Goal: Obtain resource: Download file/media

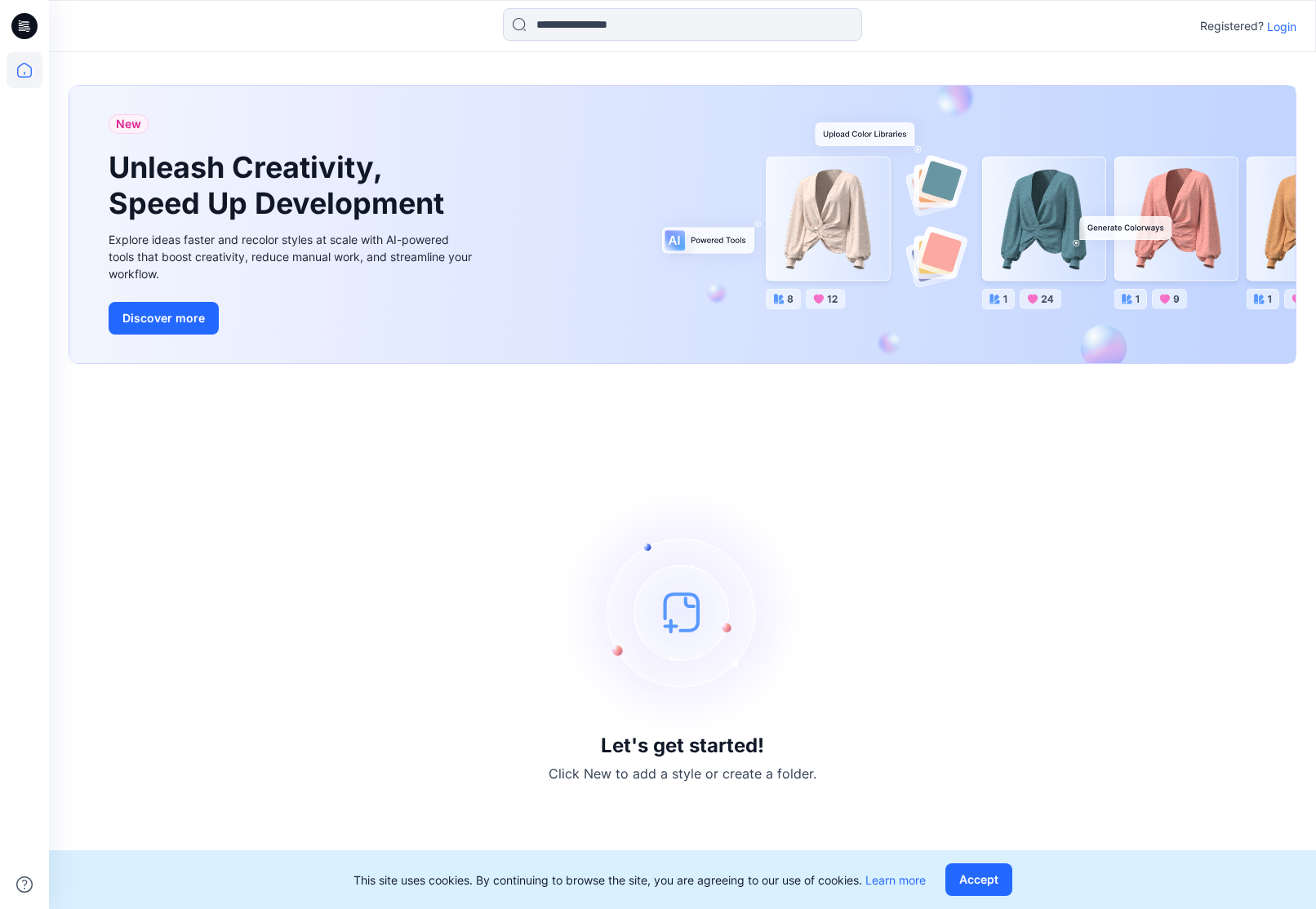
click at [1275, 23] on p "Login" at bounding box center [1281, 26] width 29 height 17
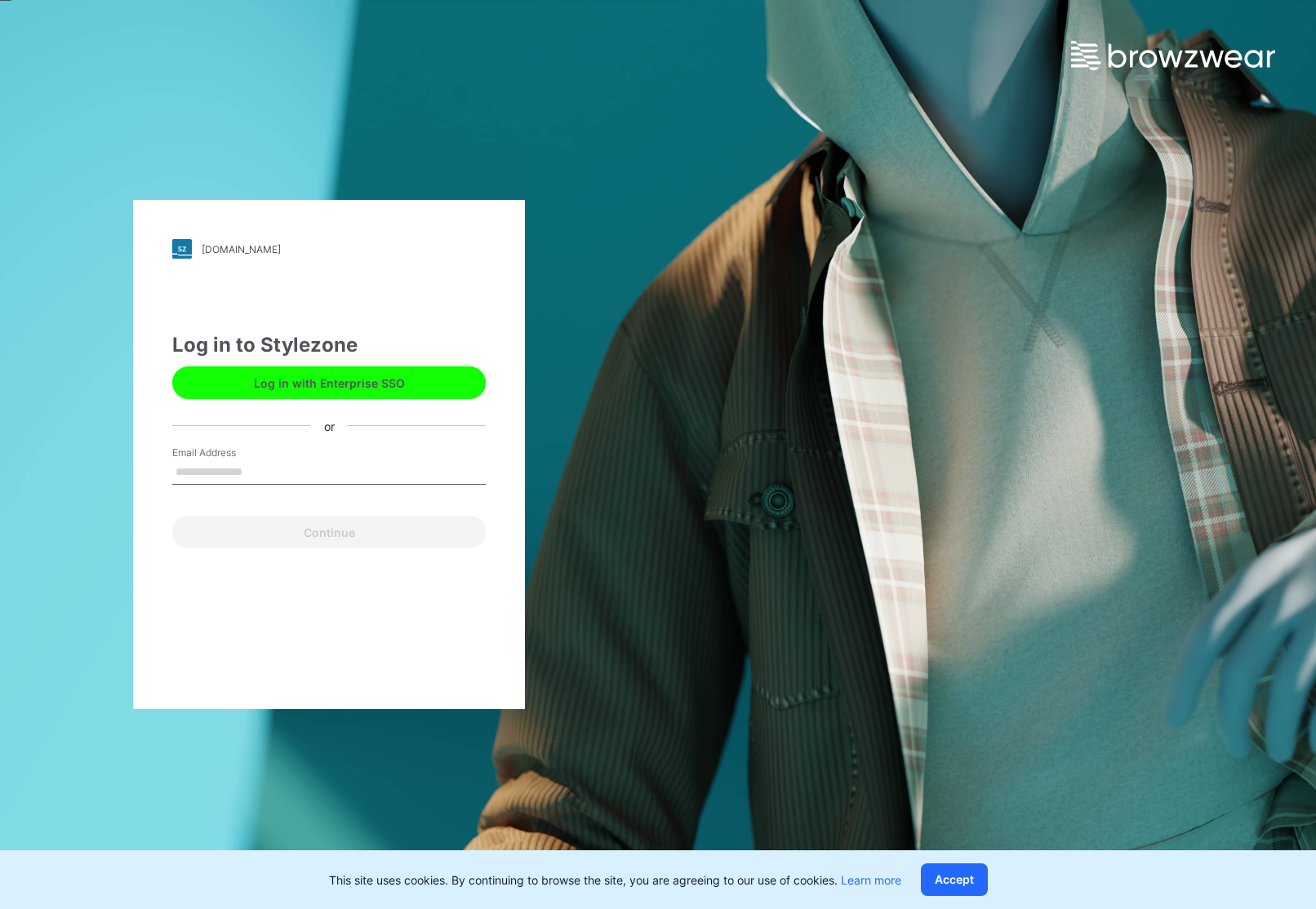
type input "**********"
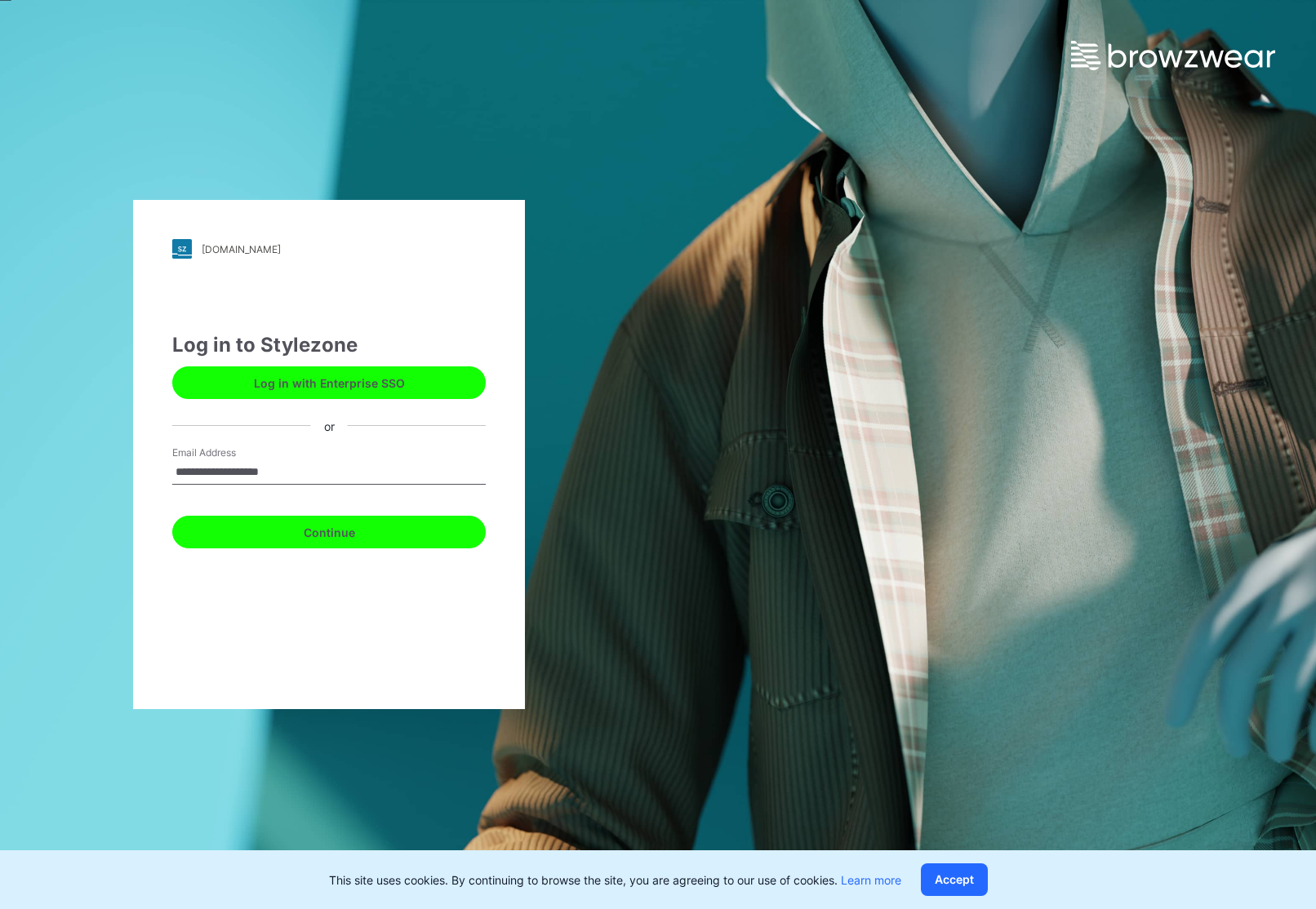
click at [338, 536] on button "Continue" at bounding box center [329, 532] width 314 height 33
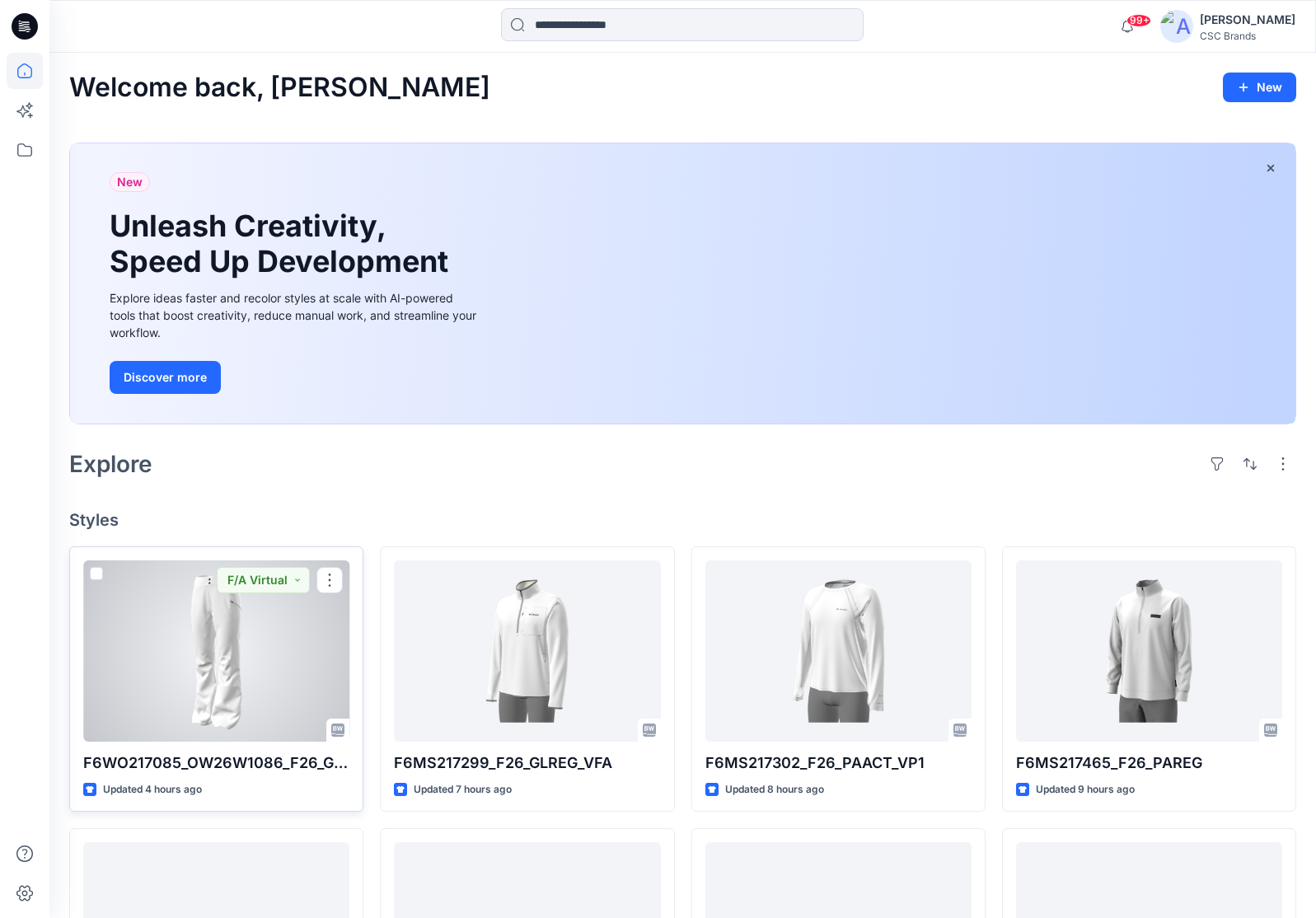
click at [234, 664] on div at bounding box center [216, 651] width 266 height 181
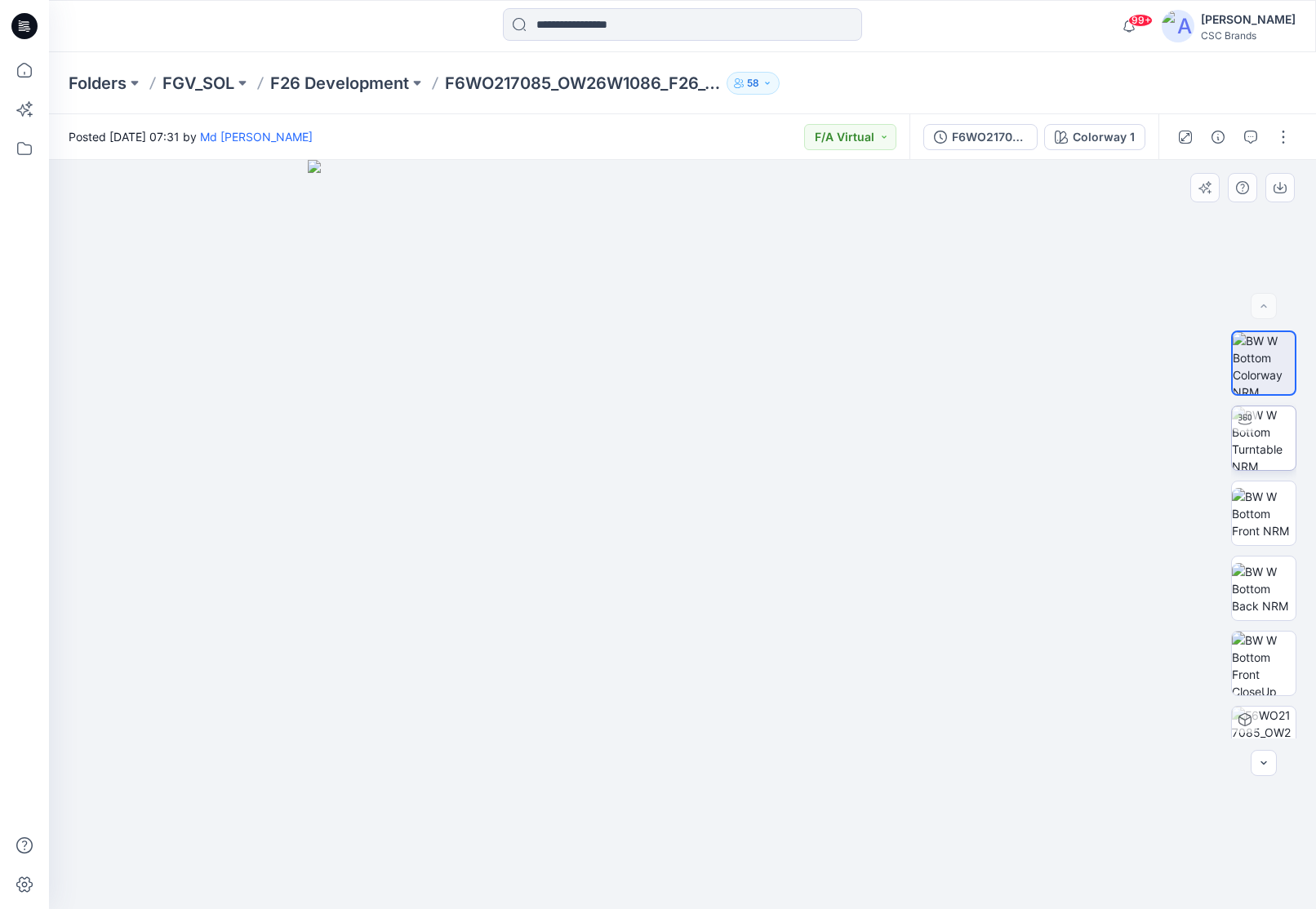
click at [1250, 433] on img at bounding box center [1263, 439] width 64 height 64
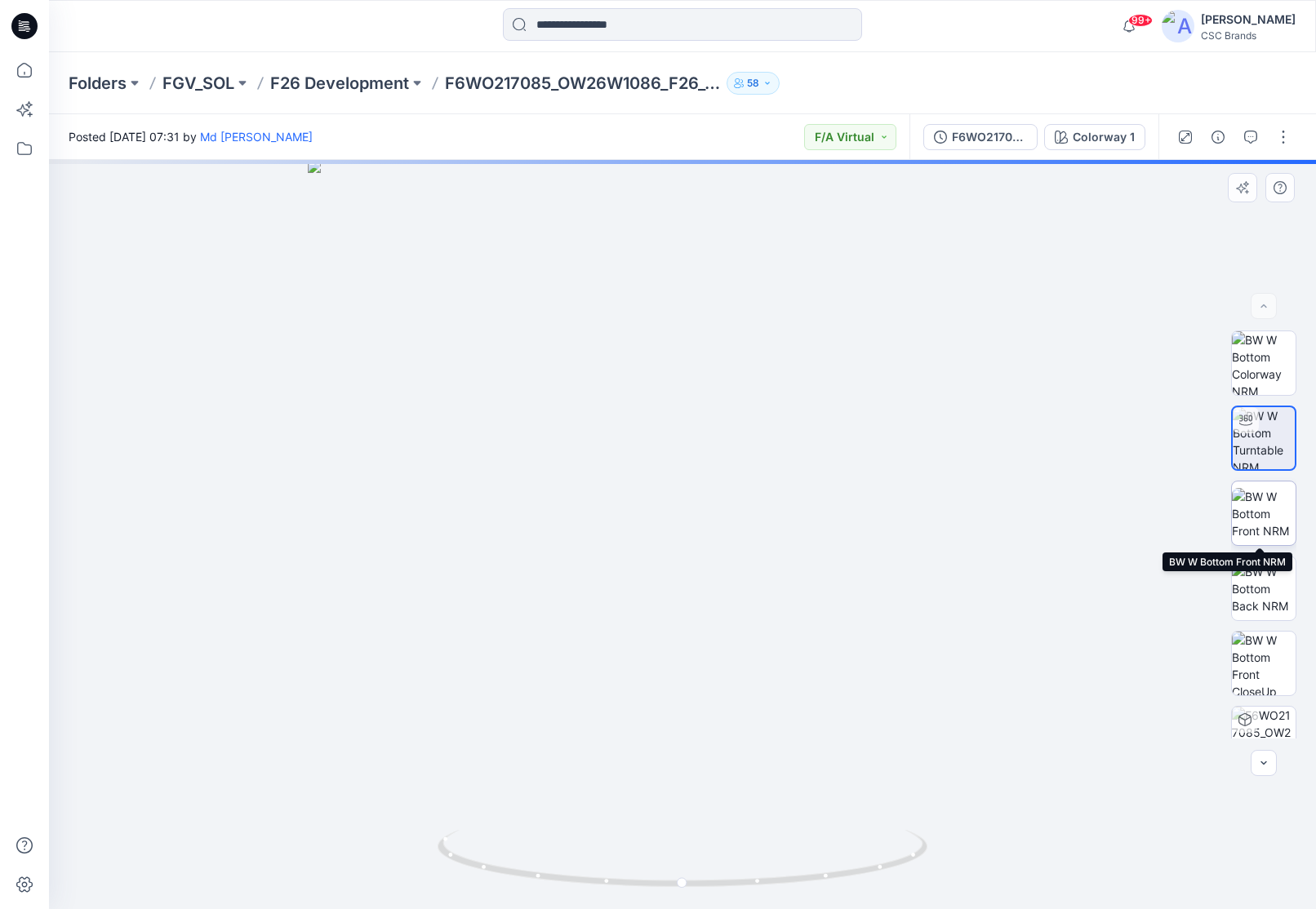
click at [1267, 501] on img at bounding box center [1263, 514] width 64 height 52
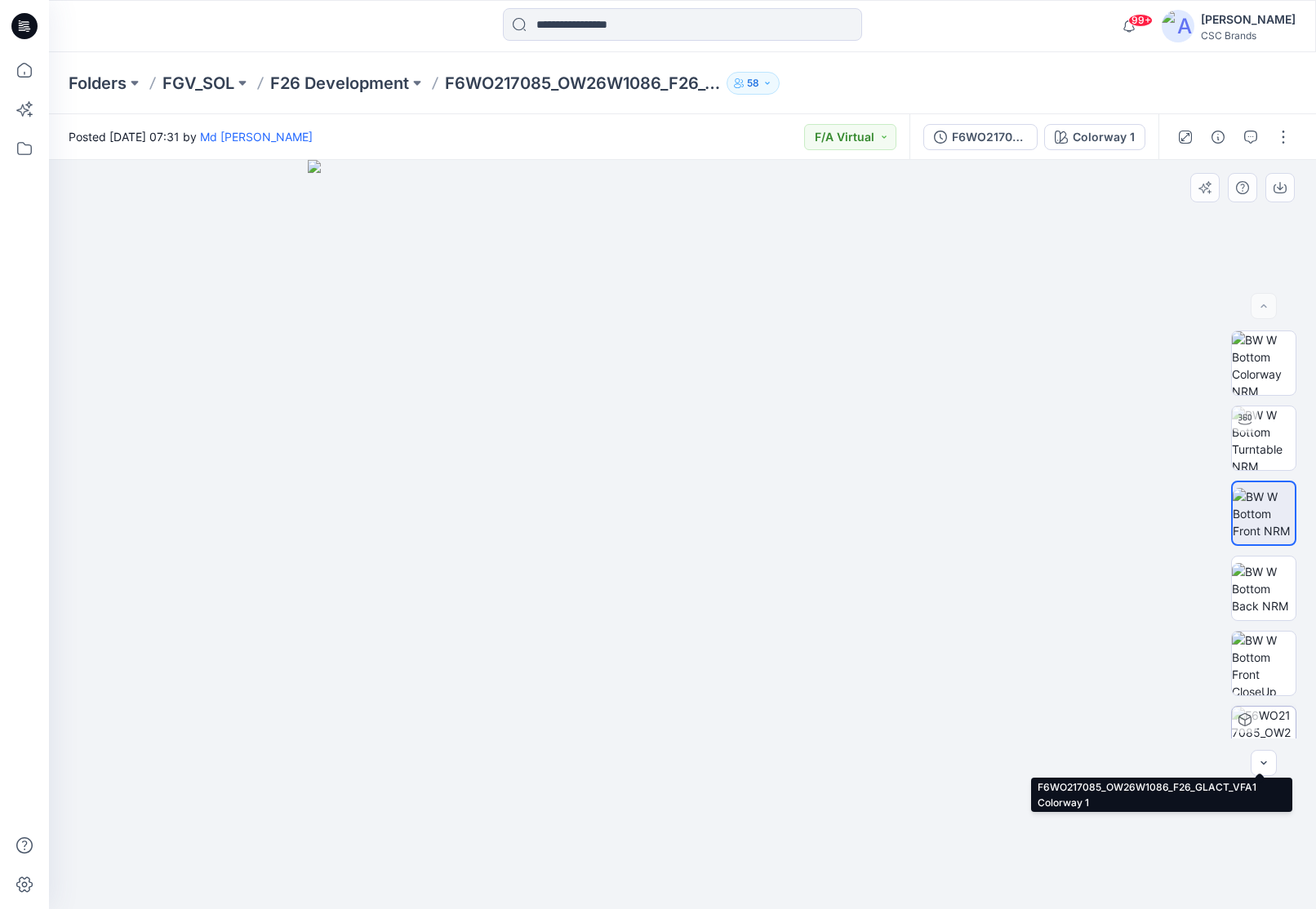
click at [1262, 722] on img at bounding box center [1263, 739] width 64 height 64
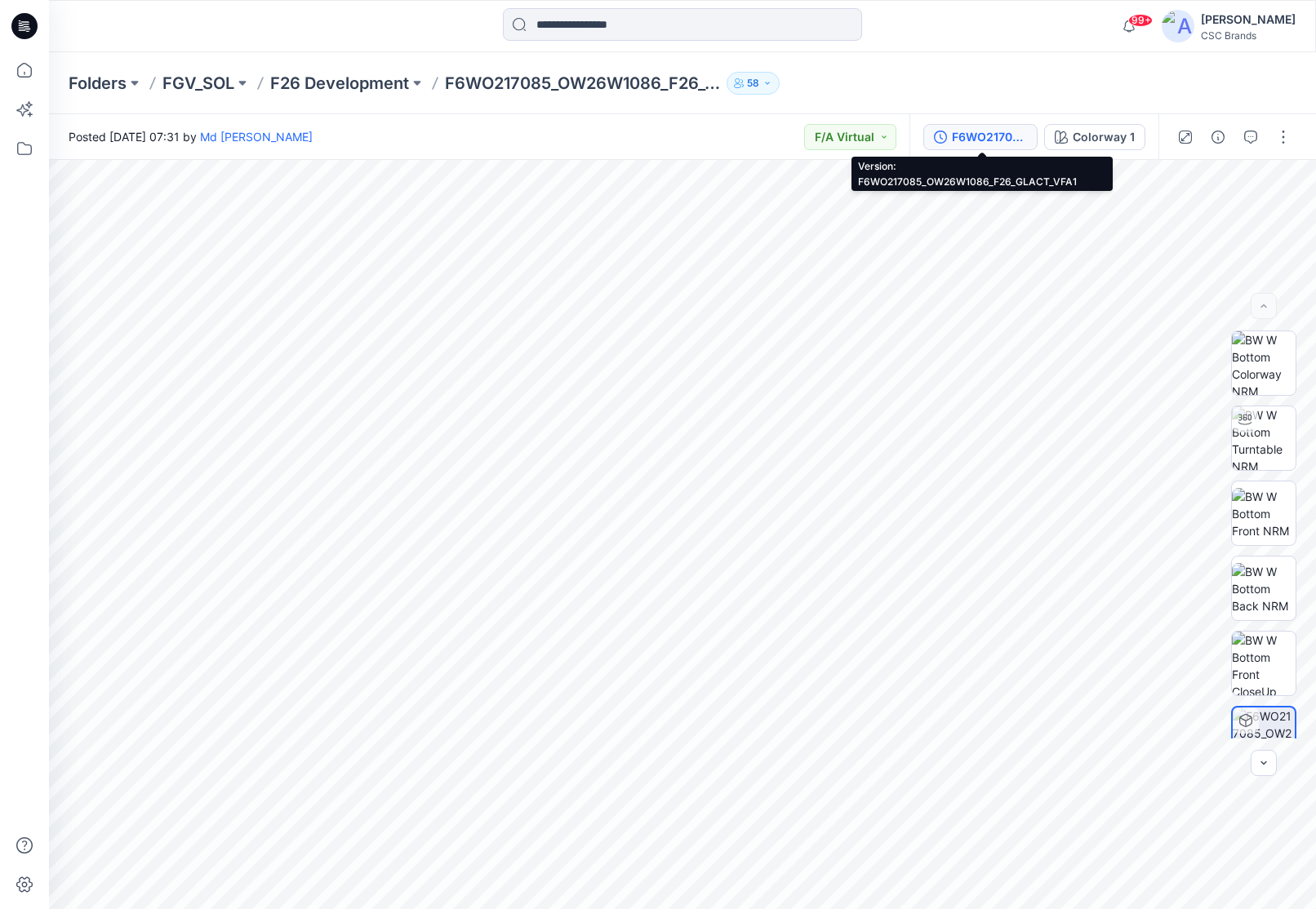
click at [993, 134] on div "F6WO217085_OW26W1086_F26_GLACT_VFA1" at bounding box center [989, 136] width 75 height 18
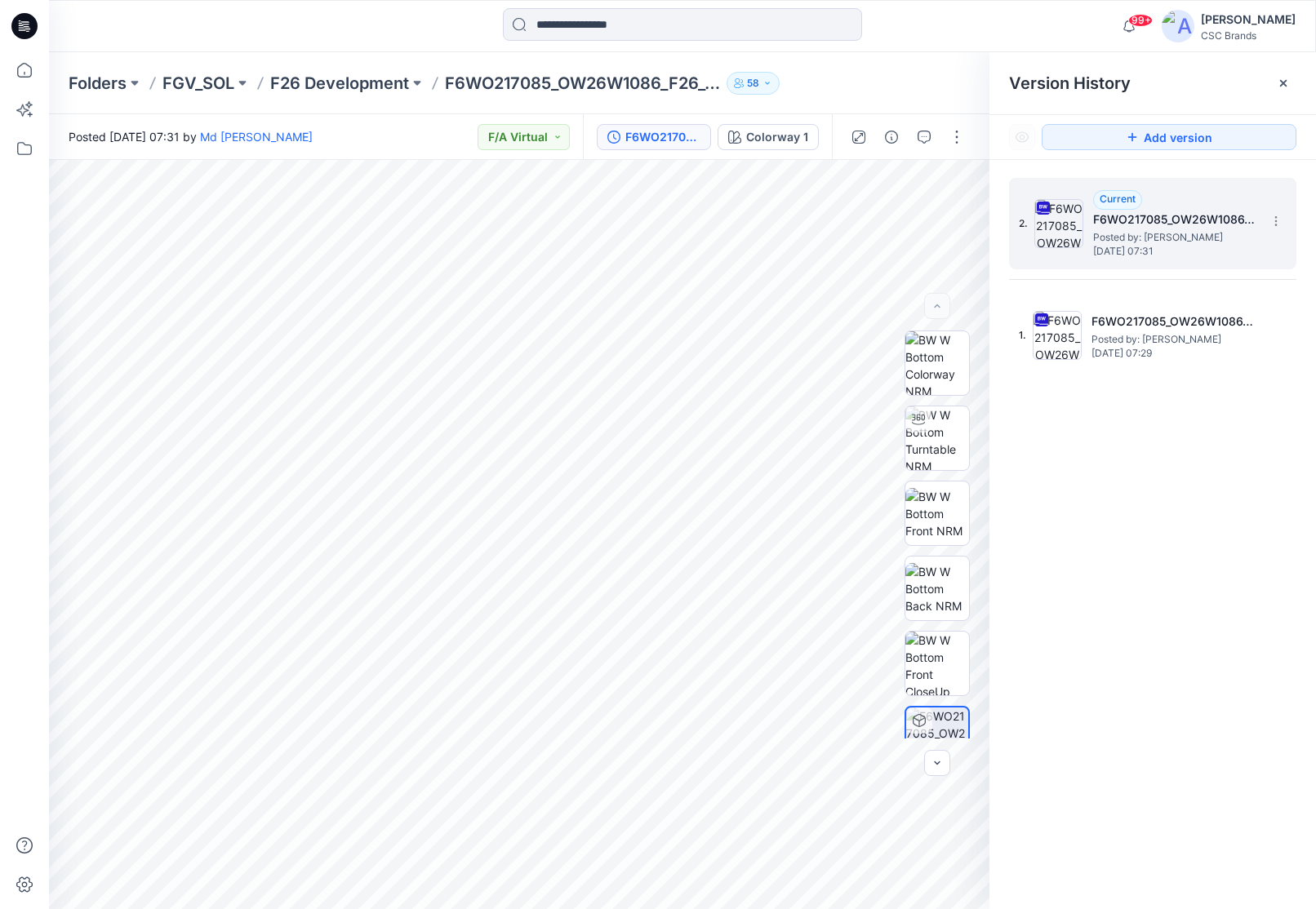
click at [1179, 221] on h5 "F6WO217085_OW26W1086_F26_GLACT_VFA1" at bounding box center [1175, 219] width 163 height 20
click at [1119, 199] on span "Current" at bounding box center [1118, 198] width 36 height 12
click at [1277, 221] on icon at bounding box center [1276, 222] width 13 height 13
click at [1255, 249] on span "Download Source BW File" at bounding box center [1193, 253] width 136 height 20
click at [938, 573] on img at bounding box center [937, 589] width 64 height 52
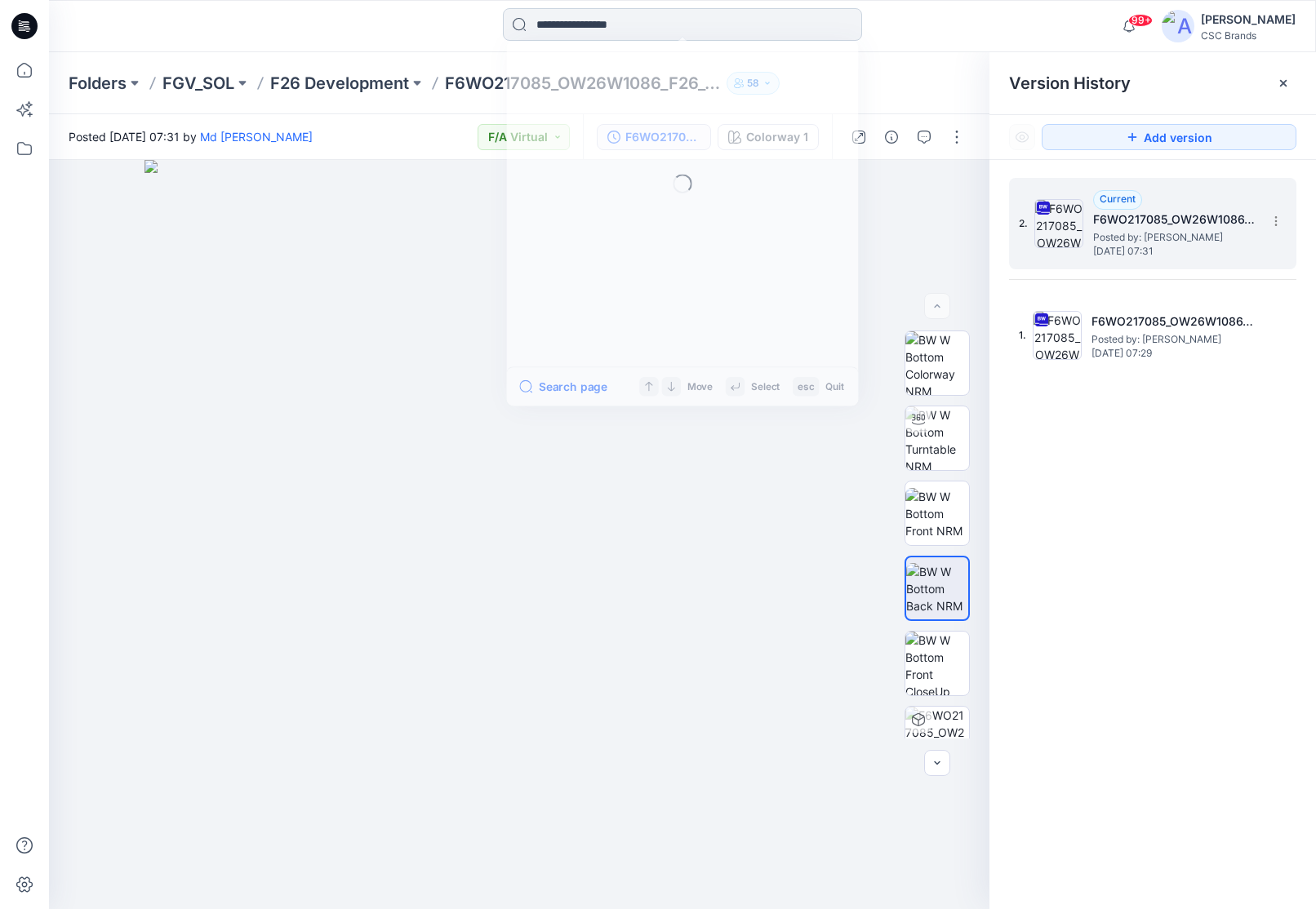
click at [571, 23] on input at bounding box center [682, 24] width 359 height 33
type input "******"
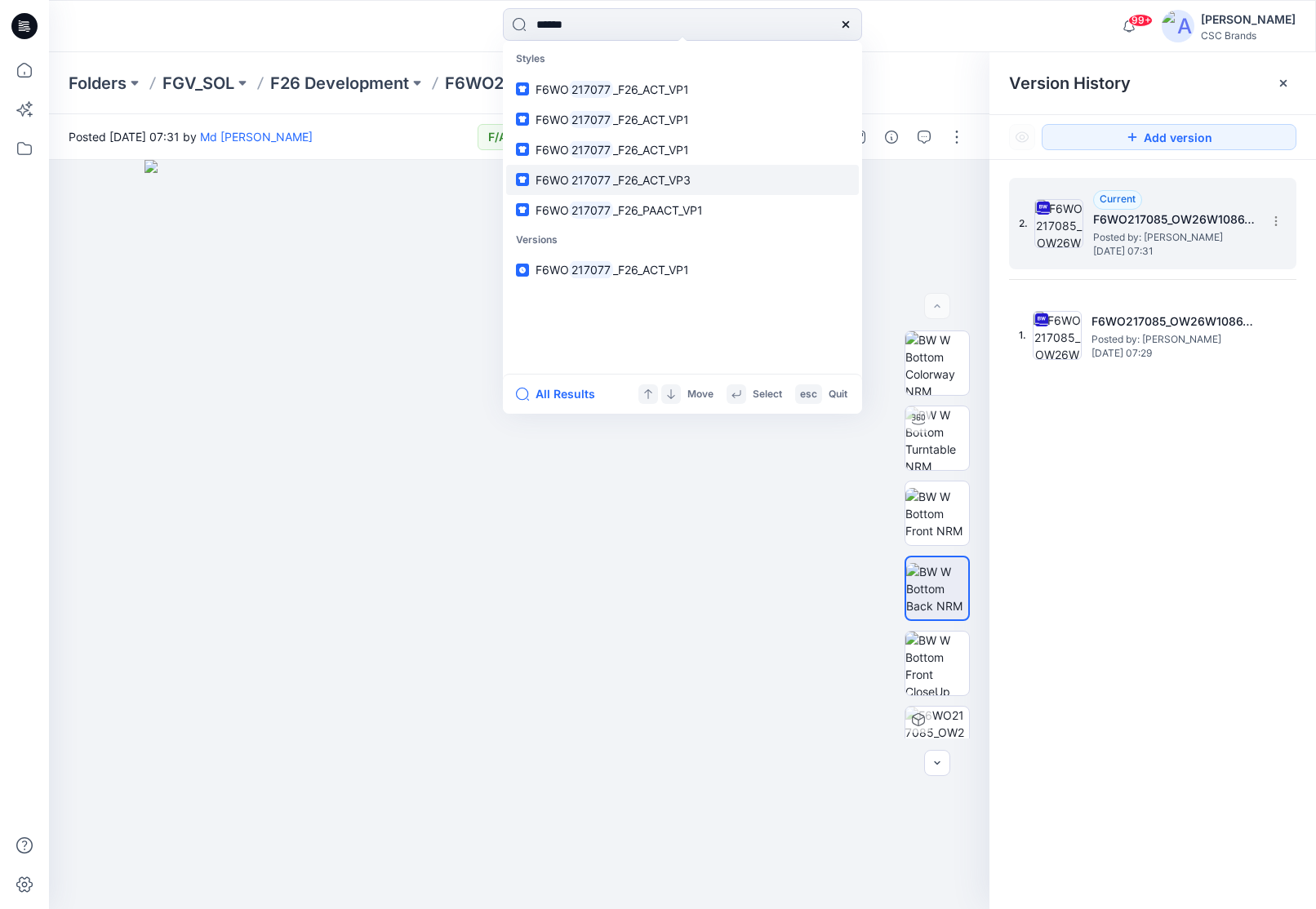
click at [673, 184] on span "_F26_ACT_VP3" at bounding box center [652, 179] width 78 height 14
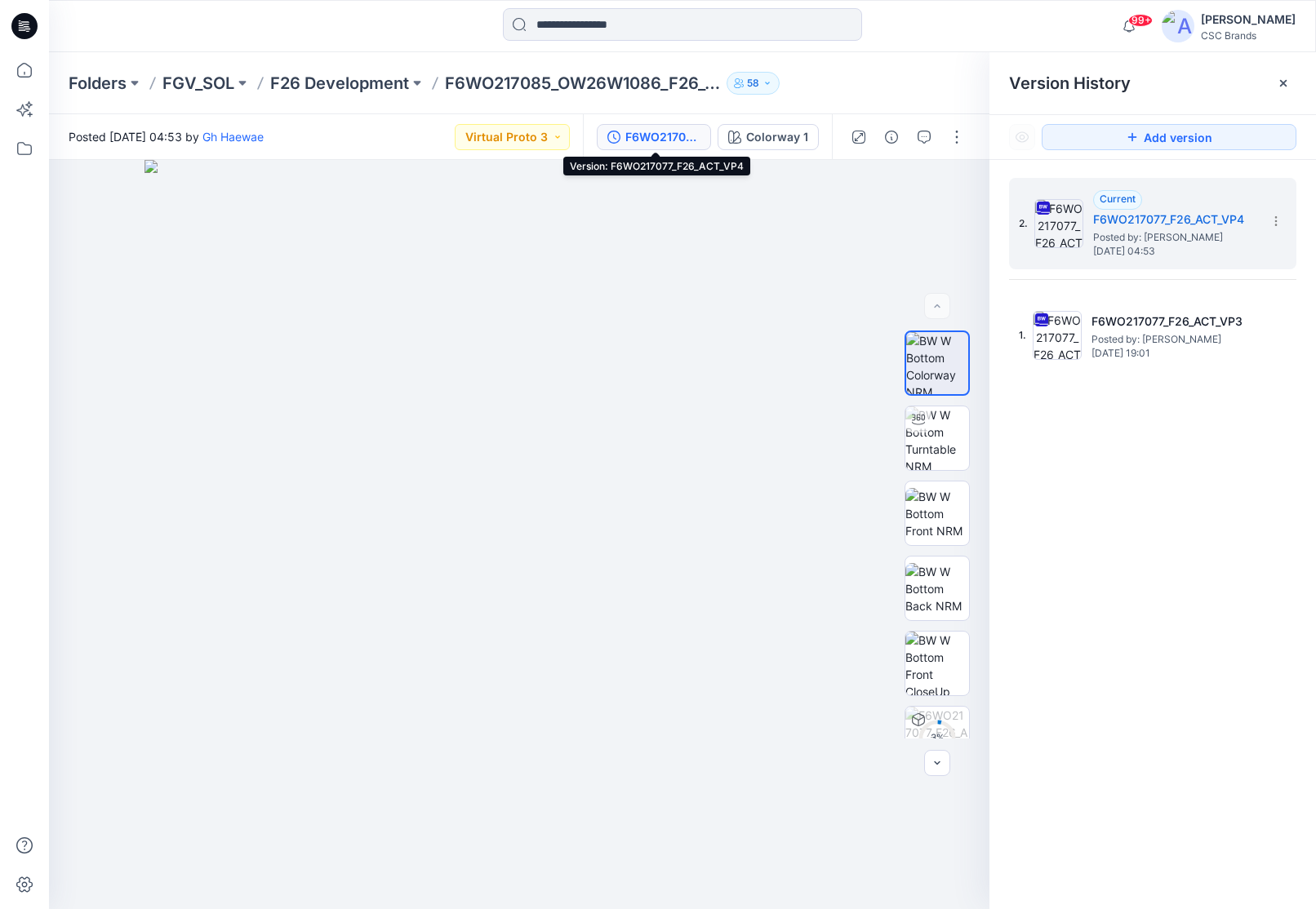
click at [673, 134] on div "F6WO217077_F26_ACT_VP4" at bounding box center [663, 136] width 75 height 18
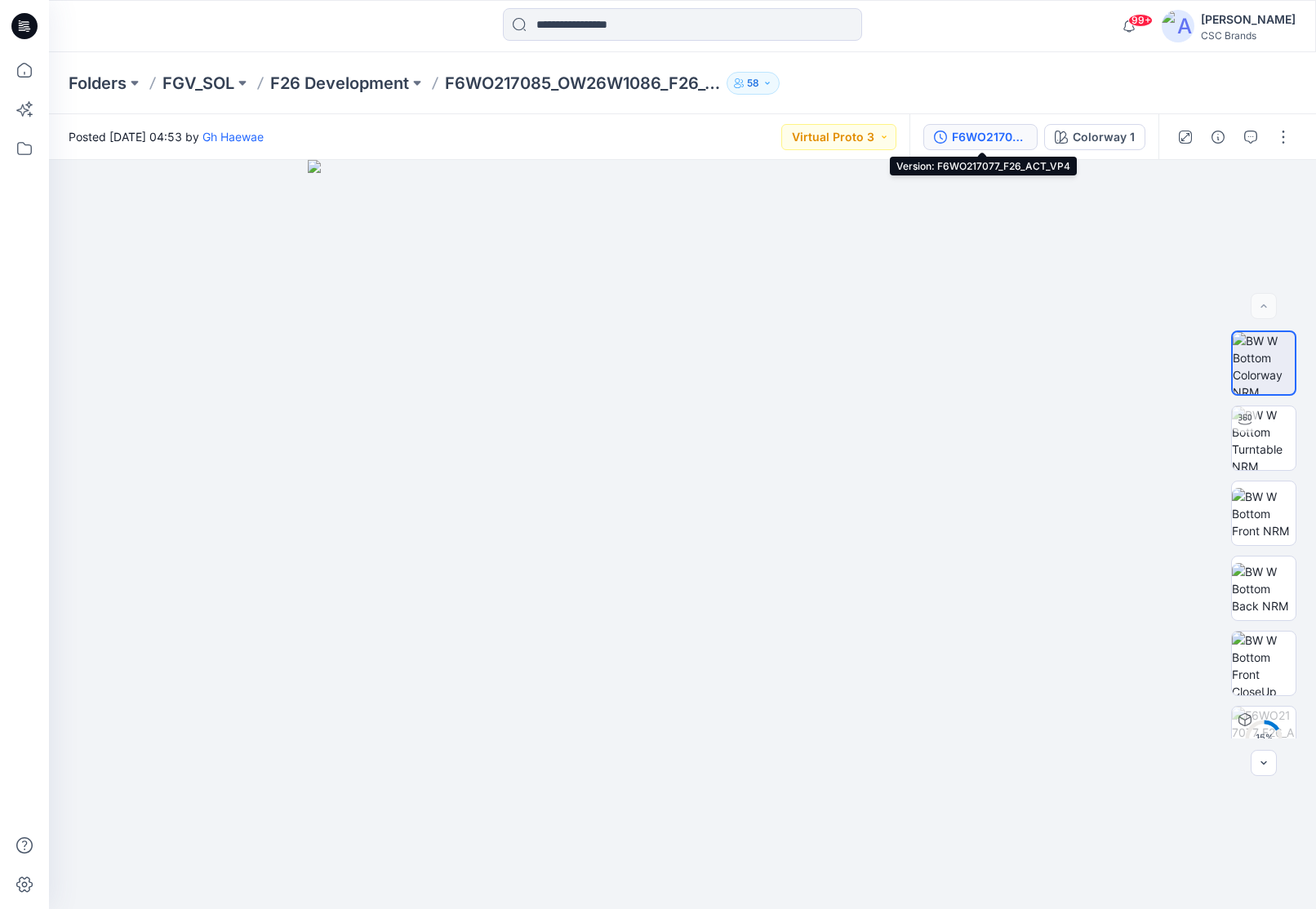
click at [993, 133] on div "F6WO217077_F26_ACT_VP4" at bounding box center [989, 136] width 75 height 18
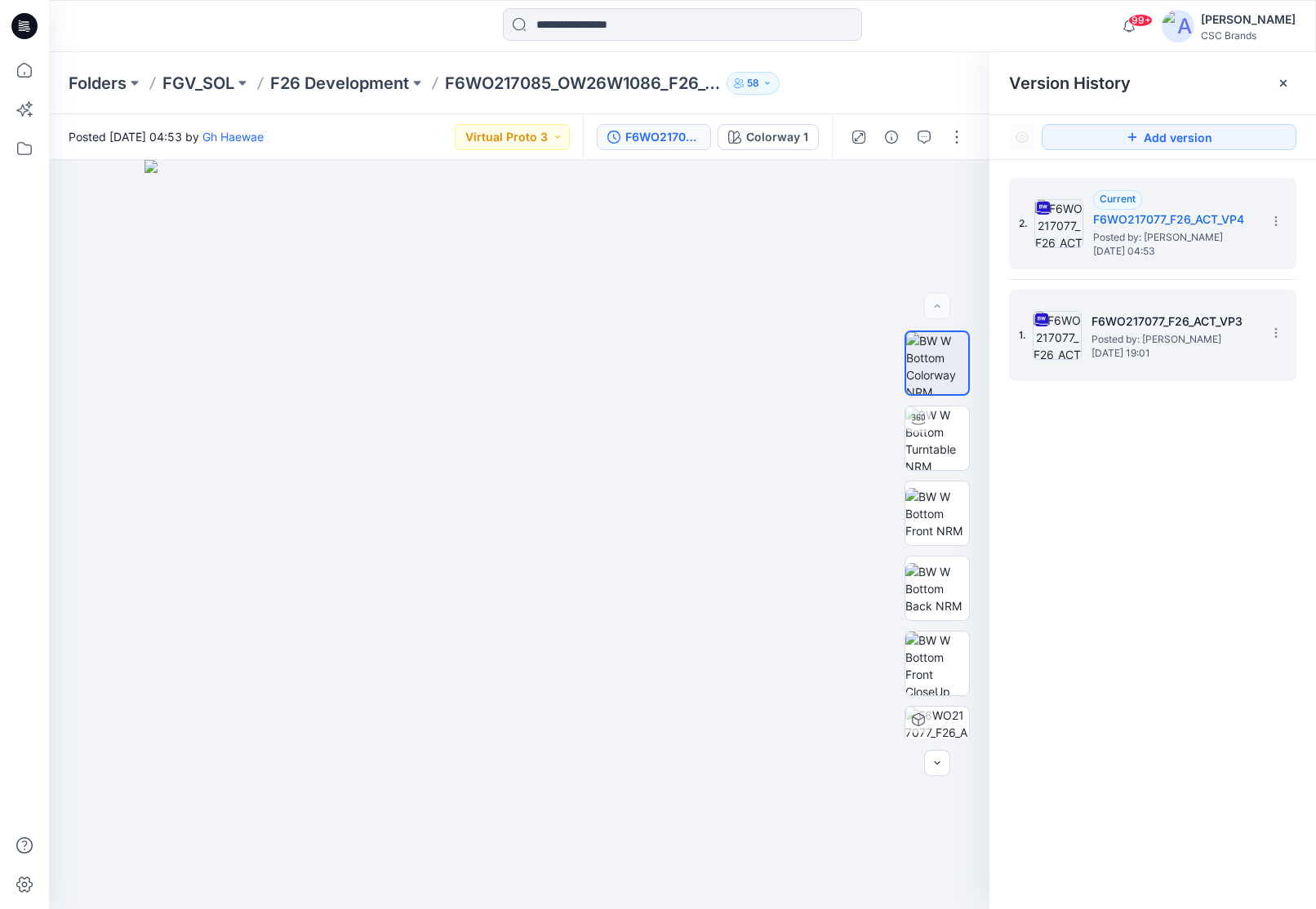
click at [1156, 334] on span "Posted by: Gh Haewae" at bounding box center [1173, 339] width 163 height 16
click at [1162, 253] on span "Thursday, August 14, 2025 04:53" at bounding box center [1175, 252] width 163 height 11
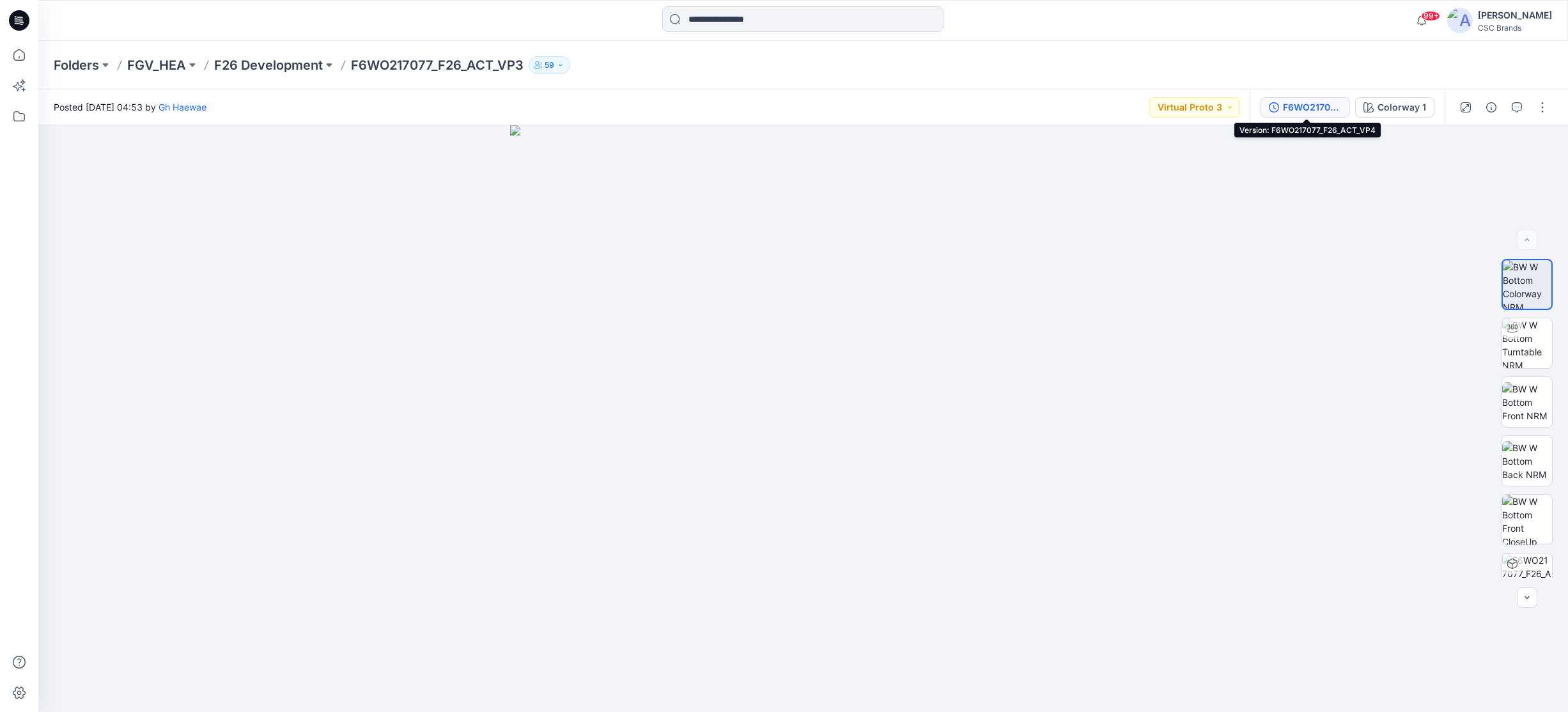
click at [1322, 110] on div "F6WO217077_F26_ACT_VP4" at bounding box center [1312, 107] width 59 height 14
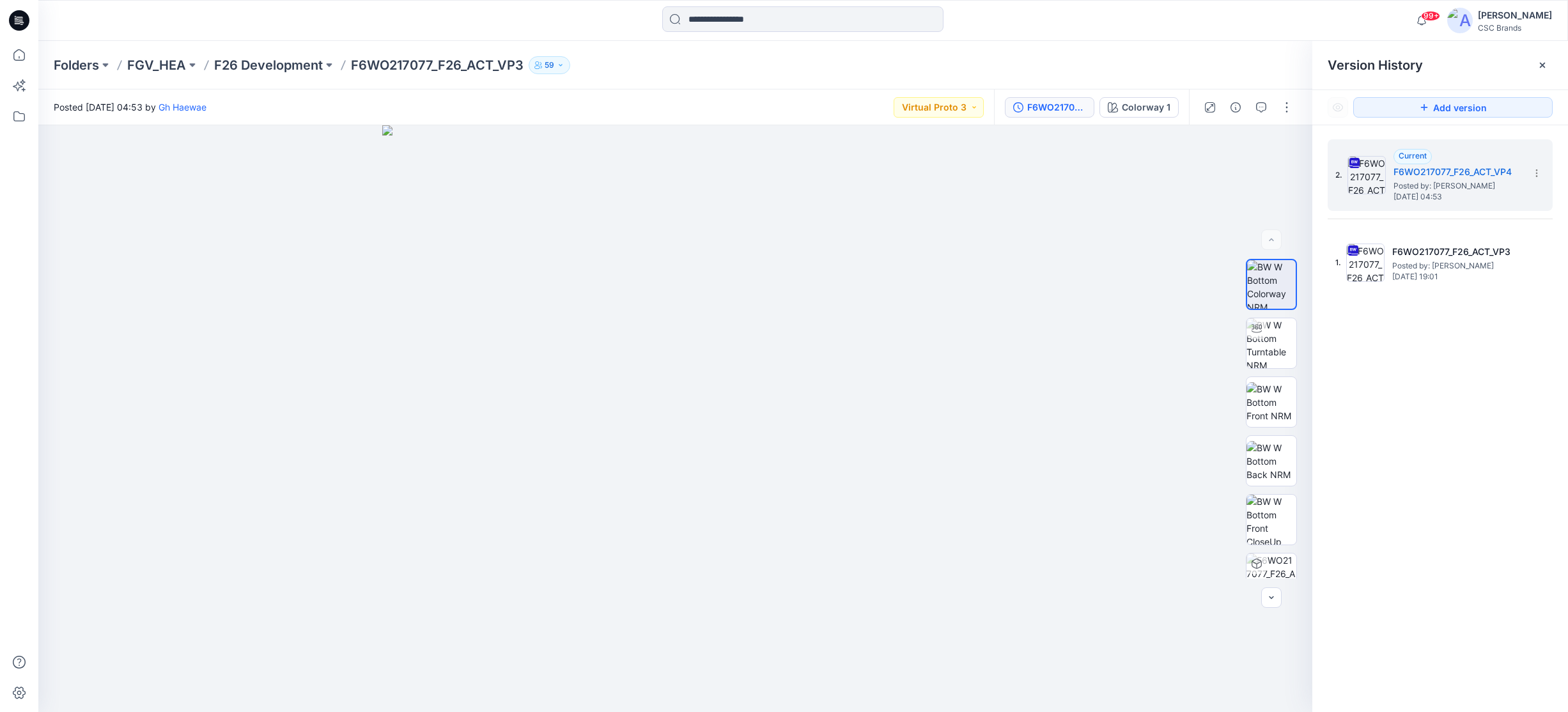
click at [1208, 13] on div "99+ Notifications Md [PERSON_NAME] has updated F6WO217085_OW26W1086_F26_GLACT w…" at bounding box center [802, 21] width 1529 height 28
